Goal: Task Accomplishment & Management: Complete application form

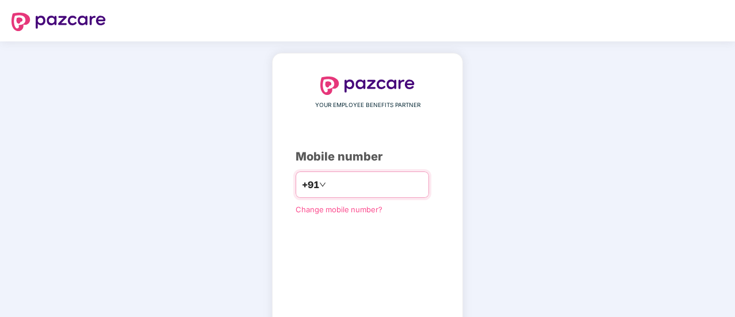
click at [345, 186] on input "number" at bounding box center [375, 184] width 94 height 18
type input "**********"
click at [463, 230] on div "**********" at bounding box center [367, 211] width 191 height 317
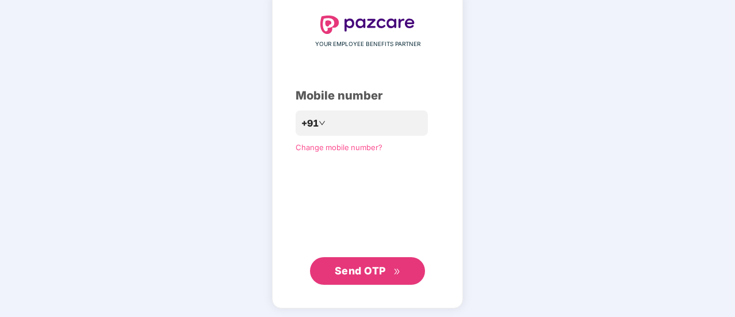
scroll to position [63, 0]
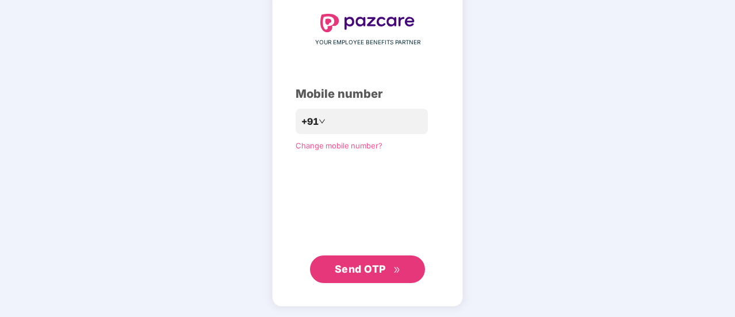
click at [362, 266] on span "Send OTP" at bounding box center [360, 269] width 51 height 12
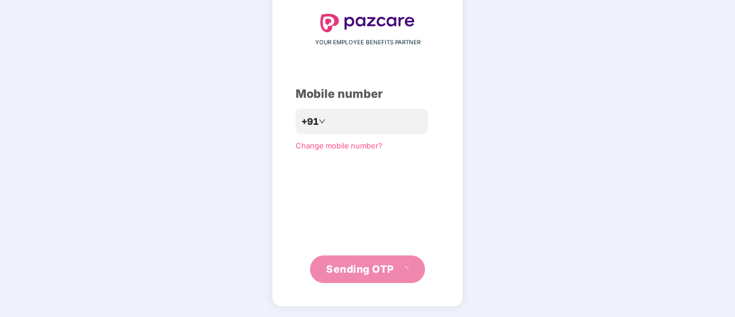
scroll to position [57, 0]
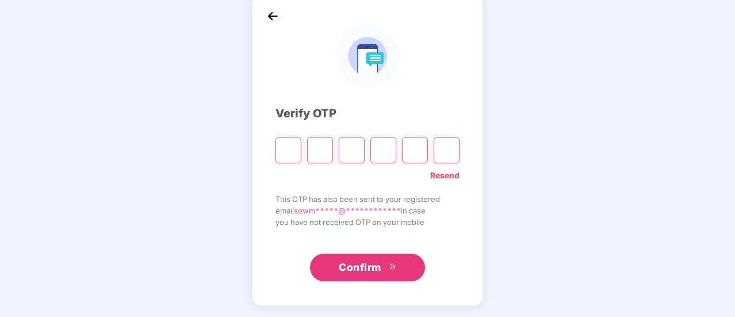
type input "*"
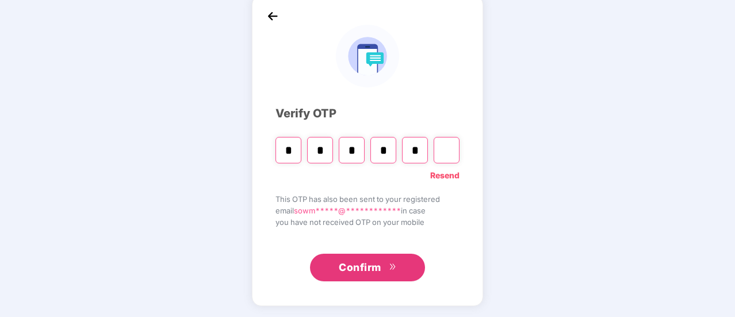
type input "*"
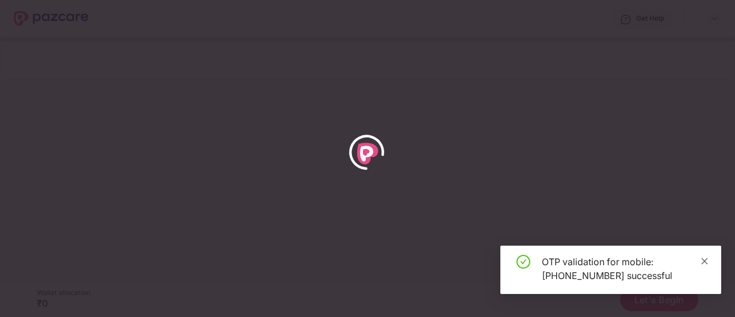
click at [701, 258] on icon "close" at bounding box center [704, 261] width 8 height 8
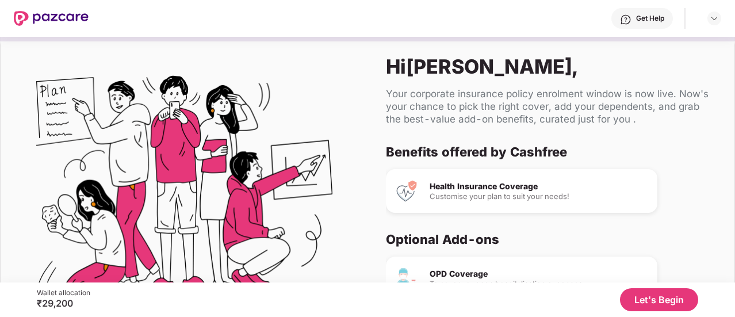
scroll to position [70, 0]
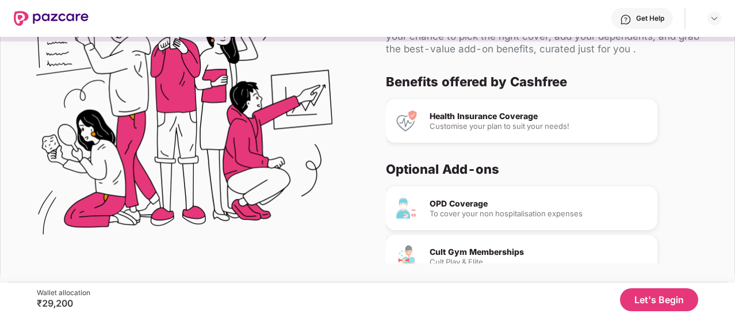
click at [637, 297] on button "Let's Begin" at bounding box center [659, 299] width 78 height 23
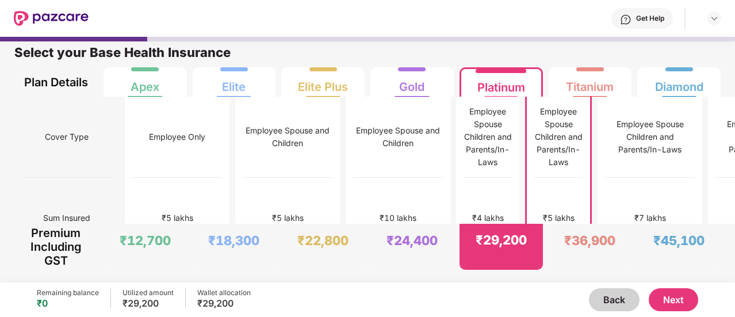
scroll to position [6, 0]
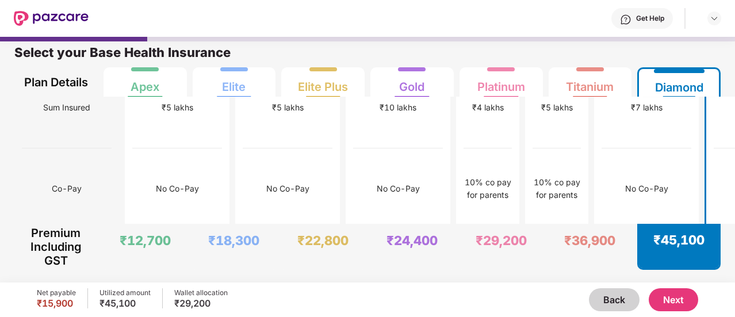
scroll to position [0, 0]
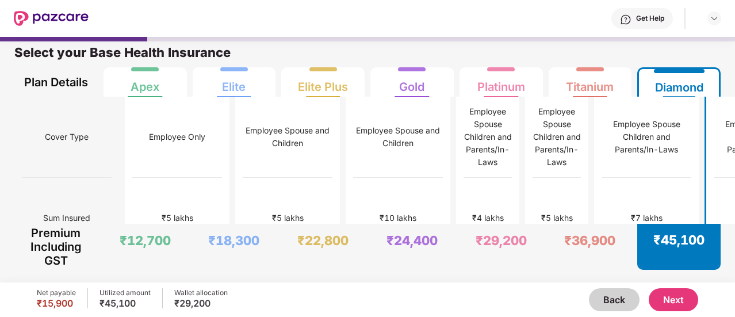
click at [695, 40] on div at bounding box center [367, 39] width 735 height 5
click at [676, 294] on button "Next" at bounding box center [672, 299] width 49 height 23
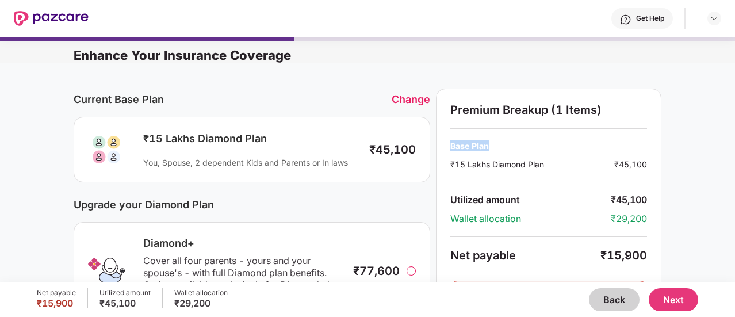
drag, startPoint x: 732, startPoint y: 105, endPoint x: 722, endPoint y: 138, distance: 34.4
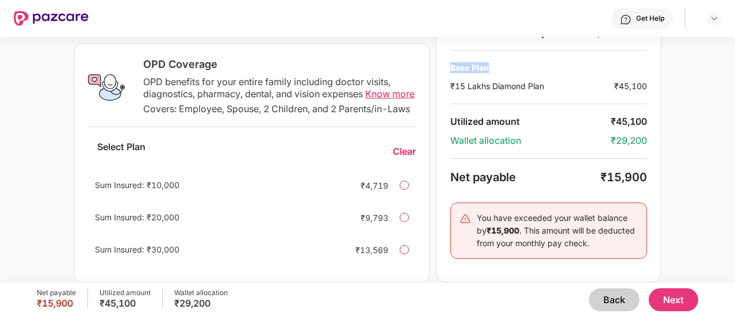
scroll to position [436, 0]
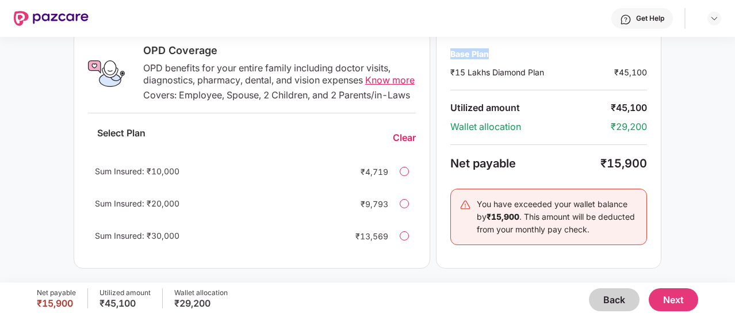
click at [677, 304] on button "Next" at bounding box center [672, 299] width 49 height 23
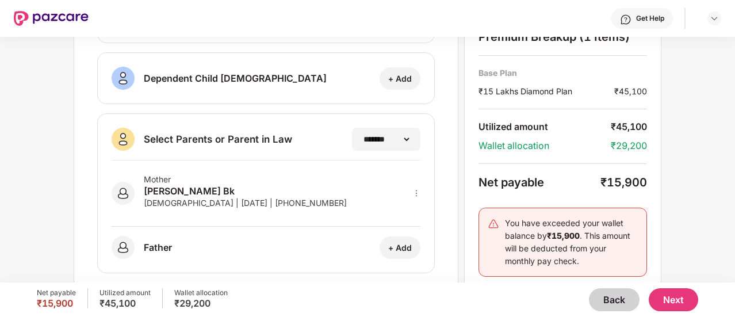
scroll to position [287, 0]
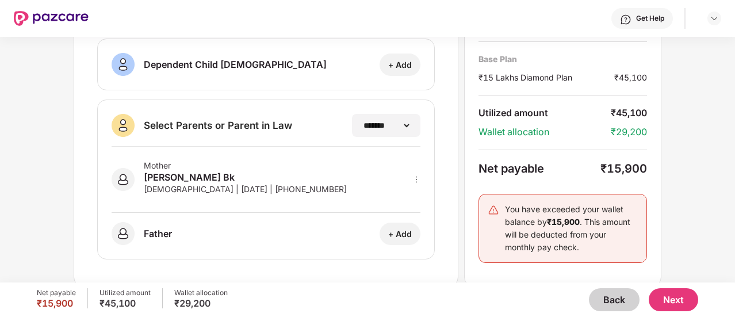
click at [671, 295] on button "Next" at bounding box center [672, 299] width 49 height 23
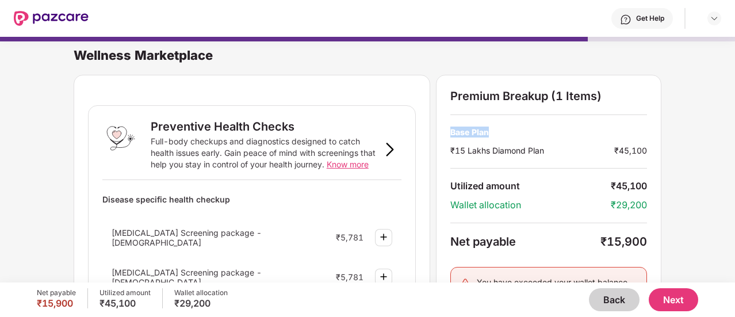
drag, startPoint x: 733, startPoint y: 81, endPoint x: 730, endPoint y: 118, distance: 36.9
click at [730, 118] on div "Wellness Marketplace Preventive Health Checks Full-body checkups and diagnostic…" at bounding box center [367, 153] width 735 height 245
click at [730, 128] on div "Wellness Marketplace Preventive Health Checks Full-body checkups and diagnostic…" at bounding box center [367, 153] width 735 height 245
drag, startPoint x: 732, startPoint y: 81, endPoint x: 728, endPoint y: 141, distance: 60.5
click at [728, 141] on div "Wellness Marketplace Preventive Health Checks Full-body checkups and diagnostic…" at bounding box center [367, 153] width 735 height 245
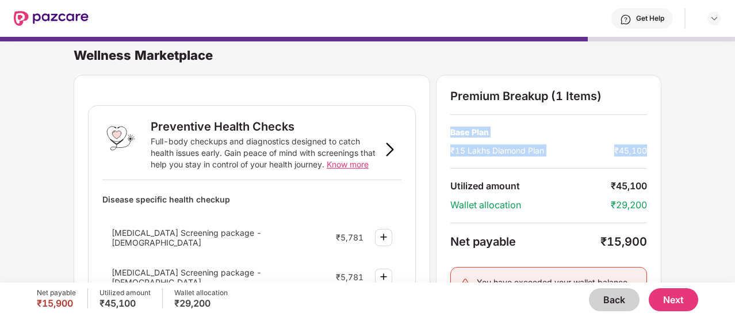
click at [731, 139] on div "Wellness Marketplace Preventive Health Checks Full-body checkups and diagnostic…" at bounding box center [367, 153] width 735 height 245
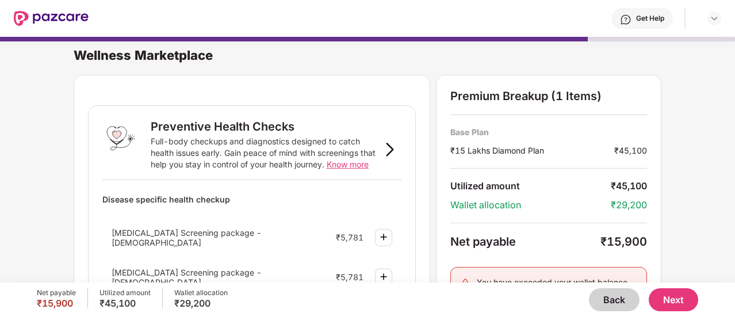
click at [731, 139] on div "Wellness Marketplace Preventive Health Checks Full-body checkups and diagnostic…" at bounding box center [367, 153] width 735 height 245
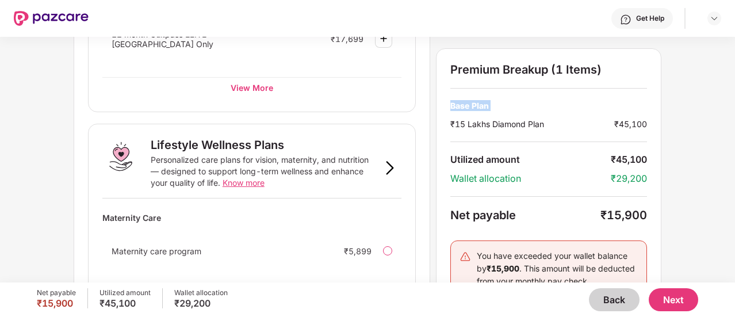
scroll to position [712, 0]
click at [675, 302] on button "Next" at bounding box center [672, 299] width 49 height 23
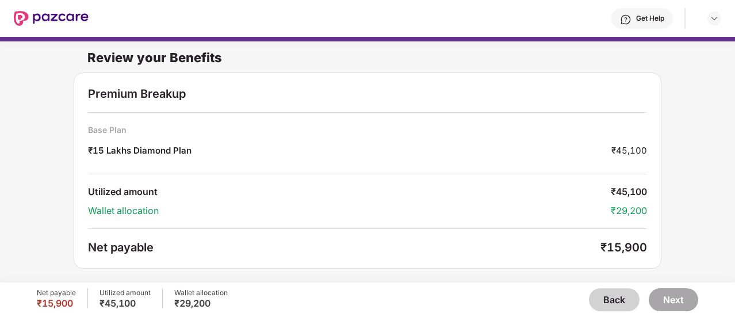
scroll to position [37, 0]
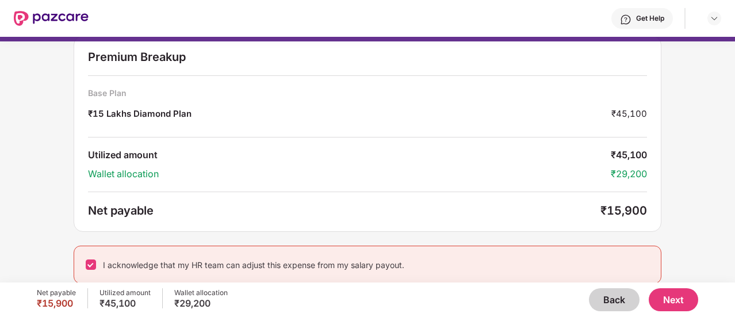
click at [686, 305] on button "Next" at bounding box center [672, 299] width 49 height 23
